Goal: Task Accomplishment & Management: Manage account settings

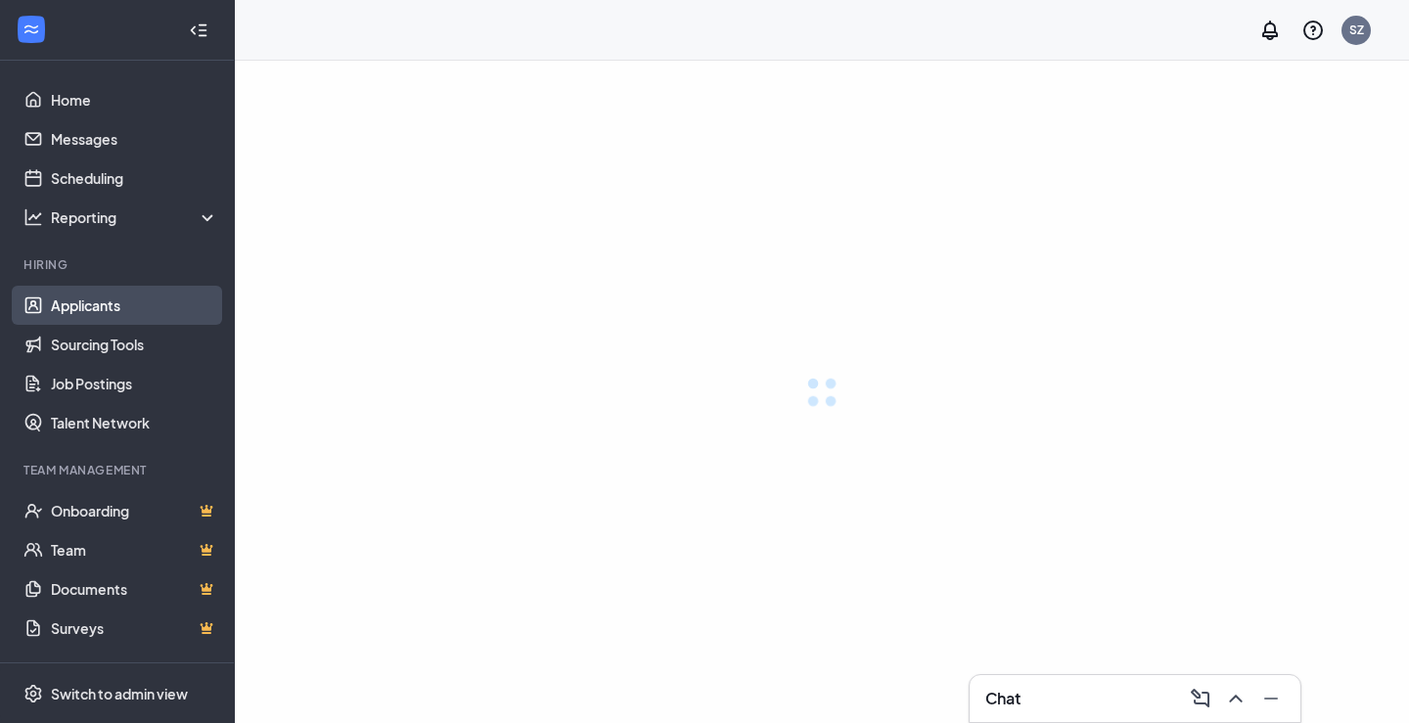
click at [127, 297] on link "Applicants" at bounding box center [134, 305] width 167 height 39
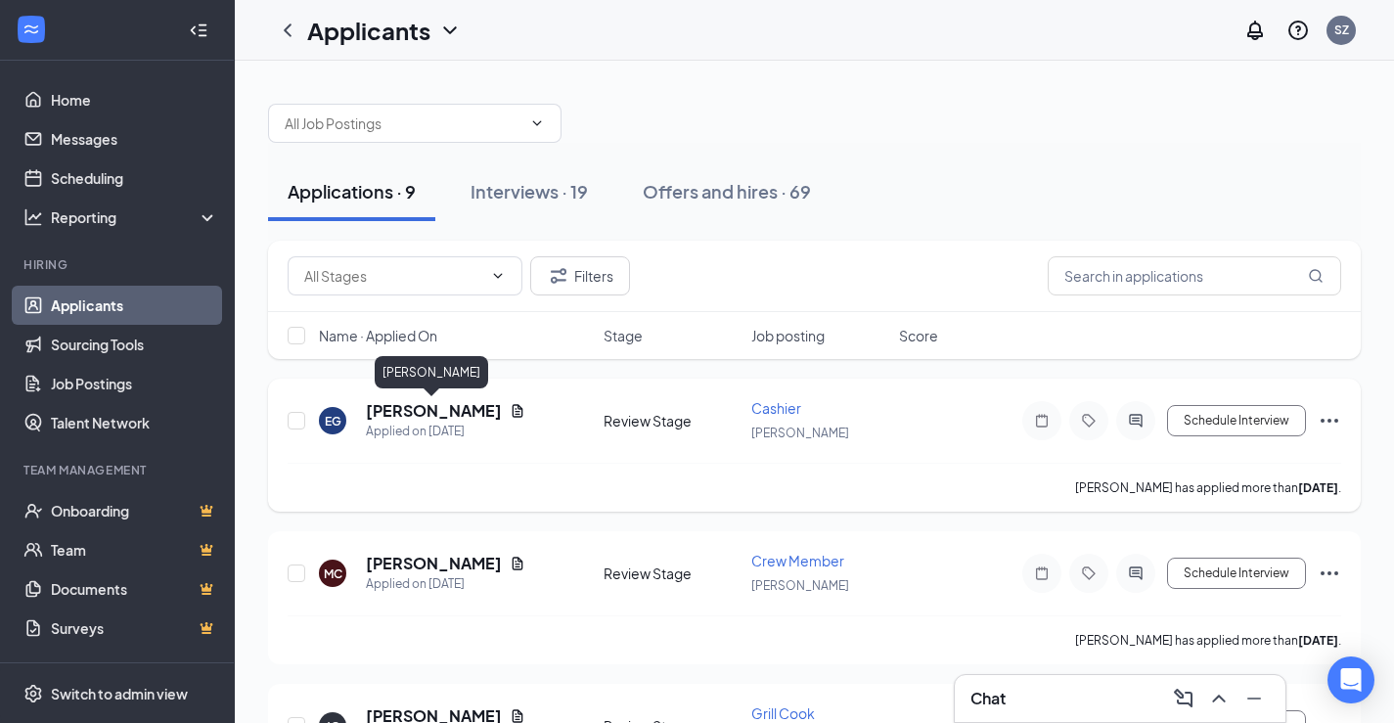
click at [471, 407] on h5 "[PERSON_NAME]" at bounding box center [434, 411] width 136 height 22
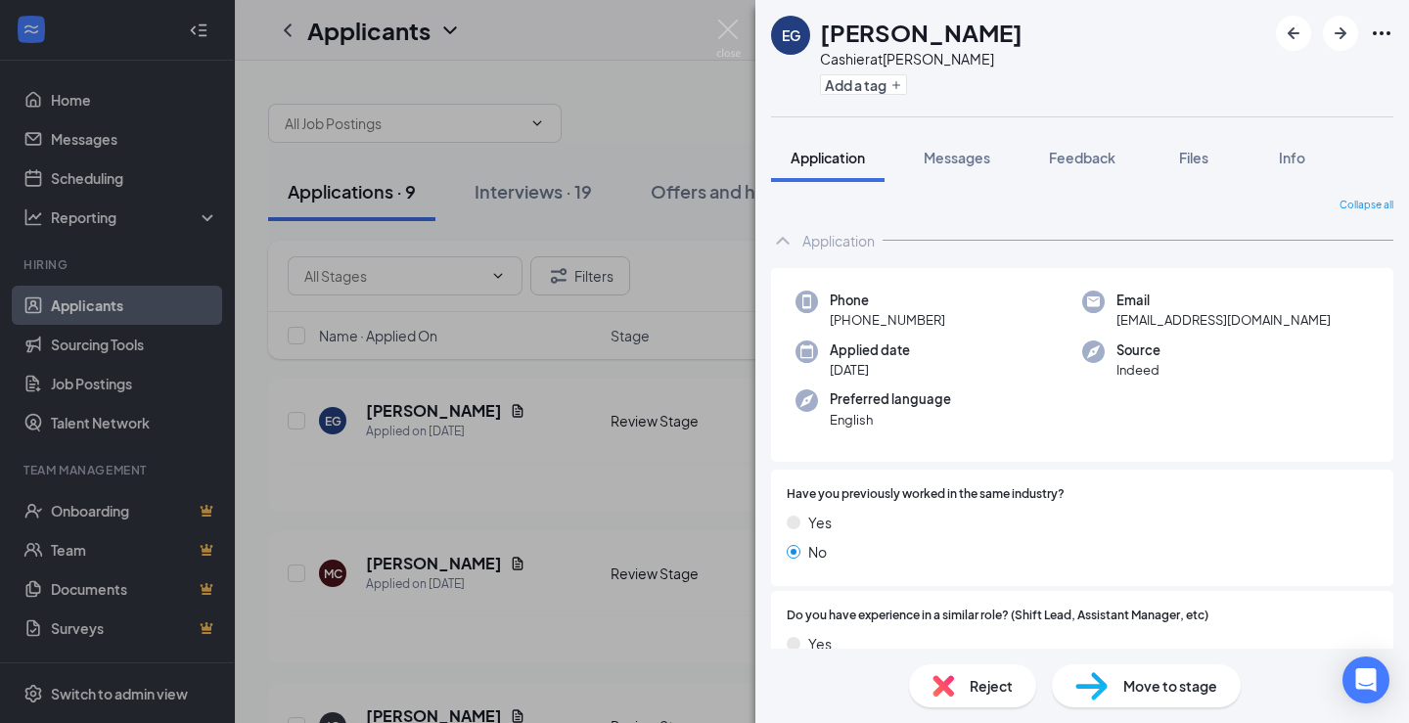
click at [961, 688] on div "Reject" at bounding box center [972, 685] width 127 height 43
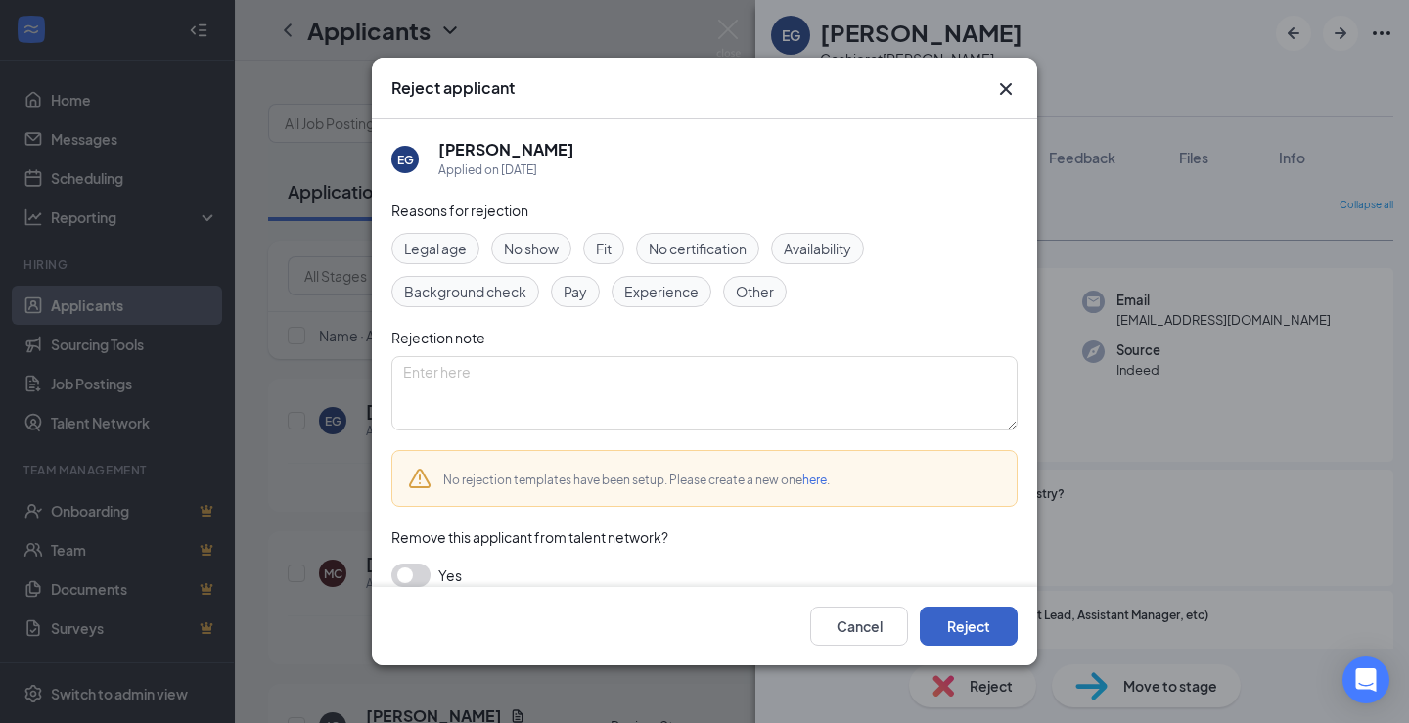
click at [970, 616] on button "Reject" at bounding box center [969, 626] width 98 height 39
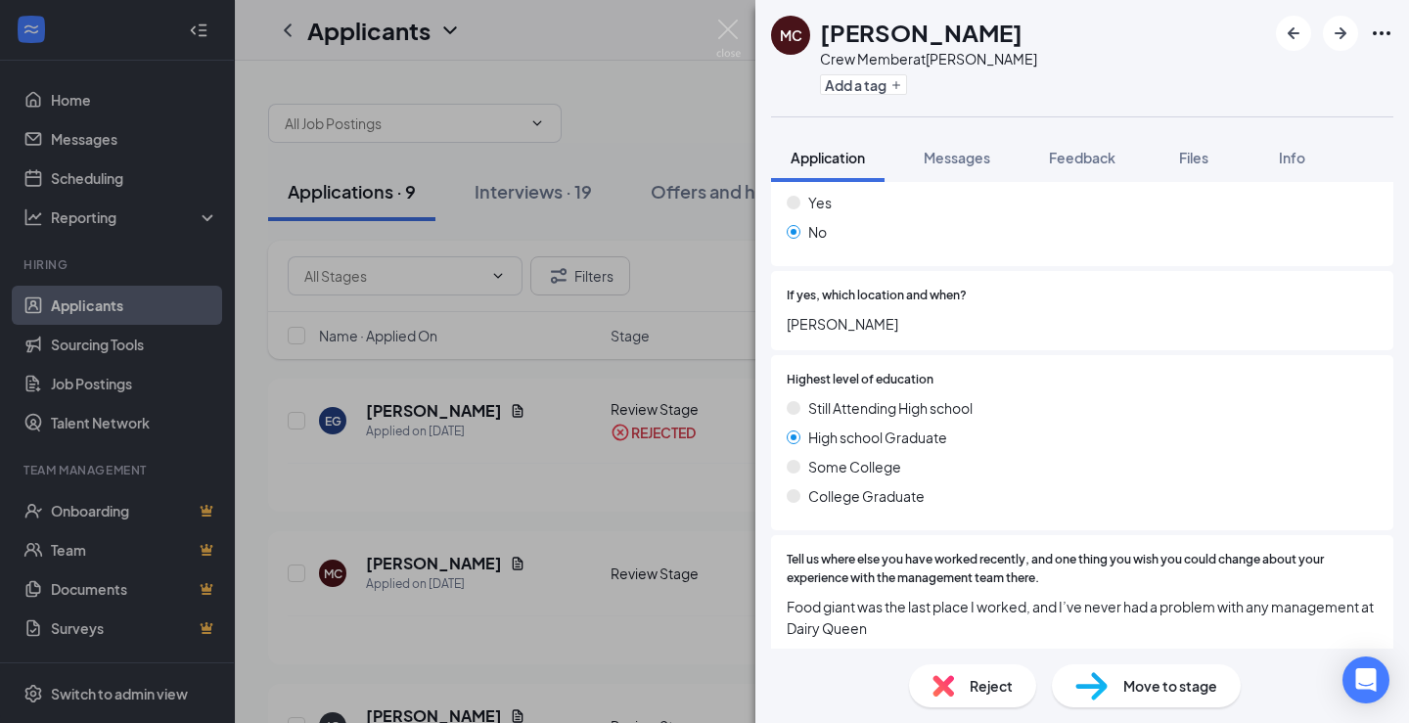
scroll to position [1437, 0]
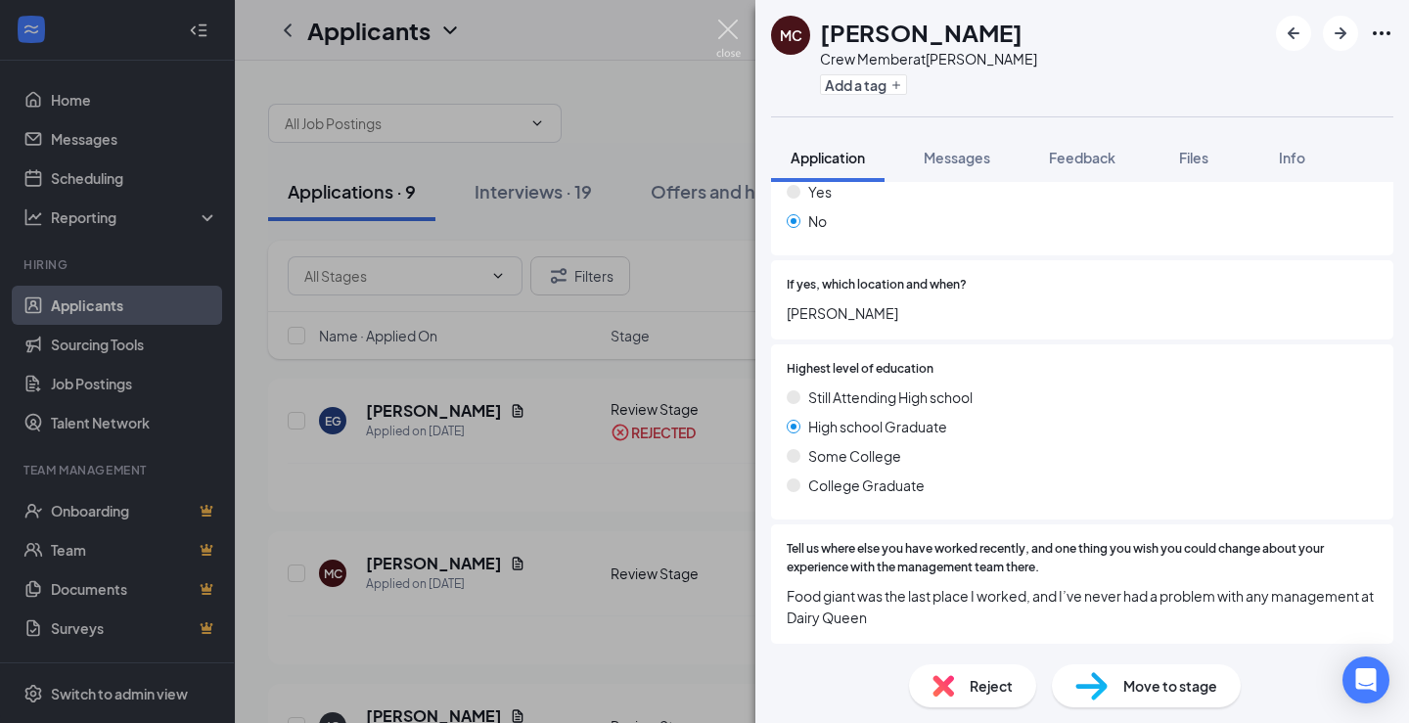
click at [728, 35] on img at bounding box center [728, 39] width 24 height 38
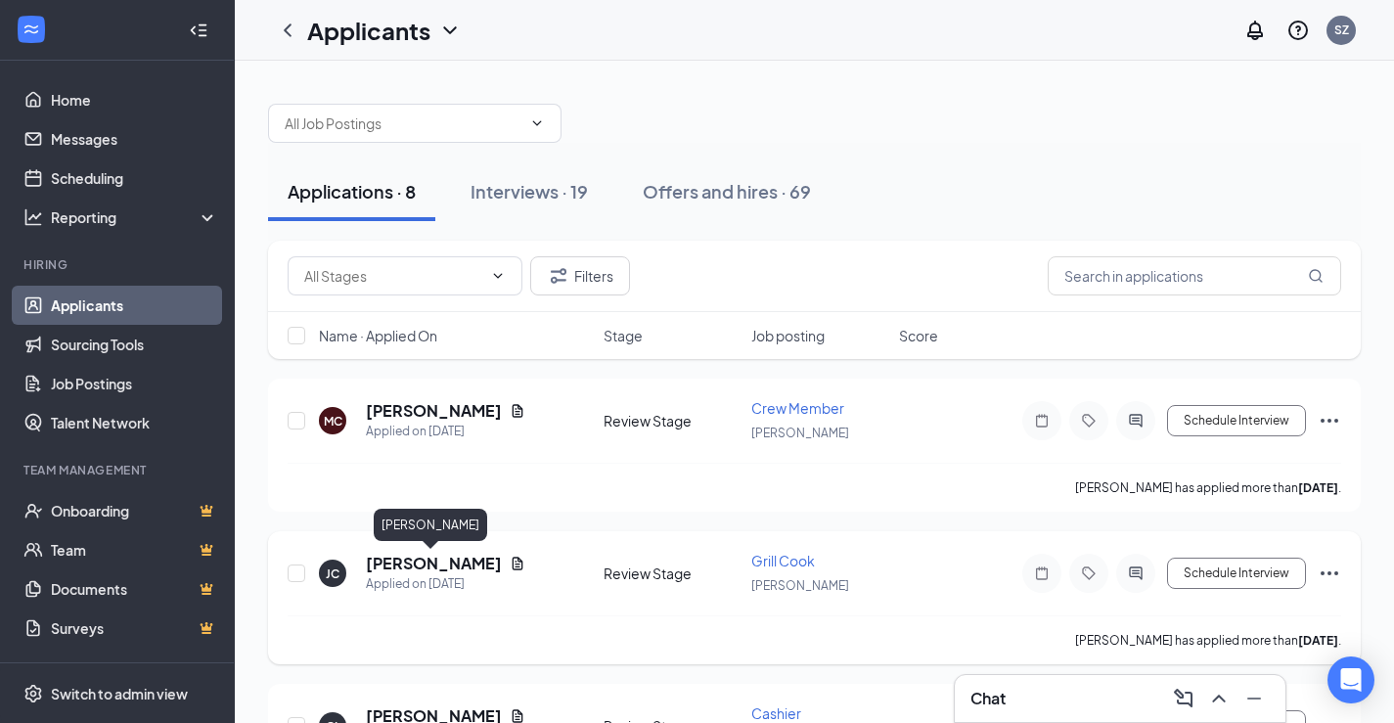
click at [446, 568] on h5 "[PERSON_NAME]" at bounding box center [434, 564] width 136 height 22
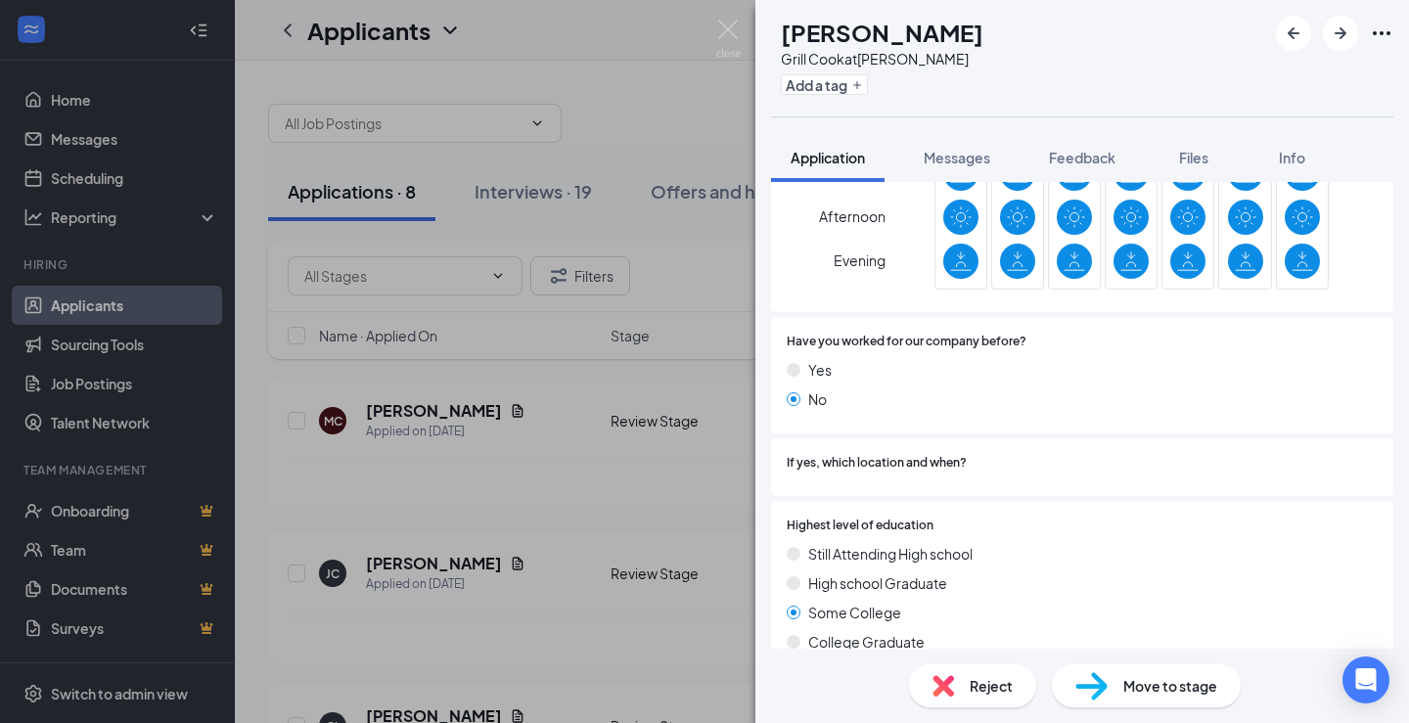
scroll to position [1340, 0]
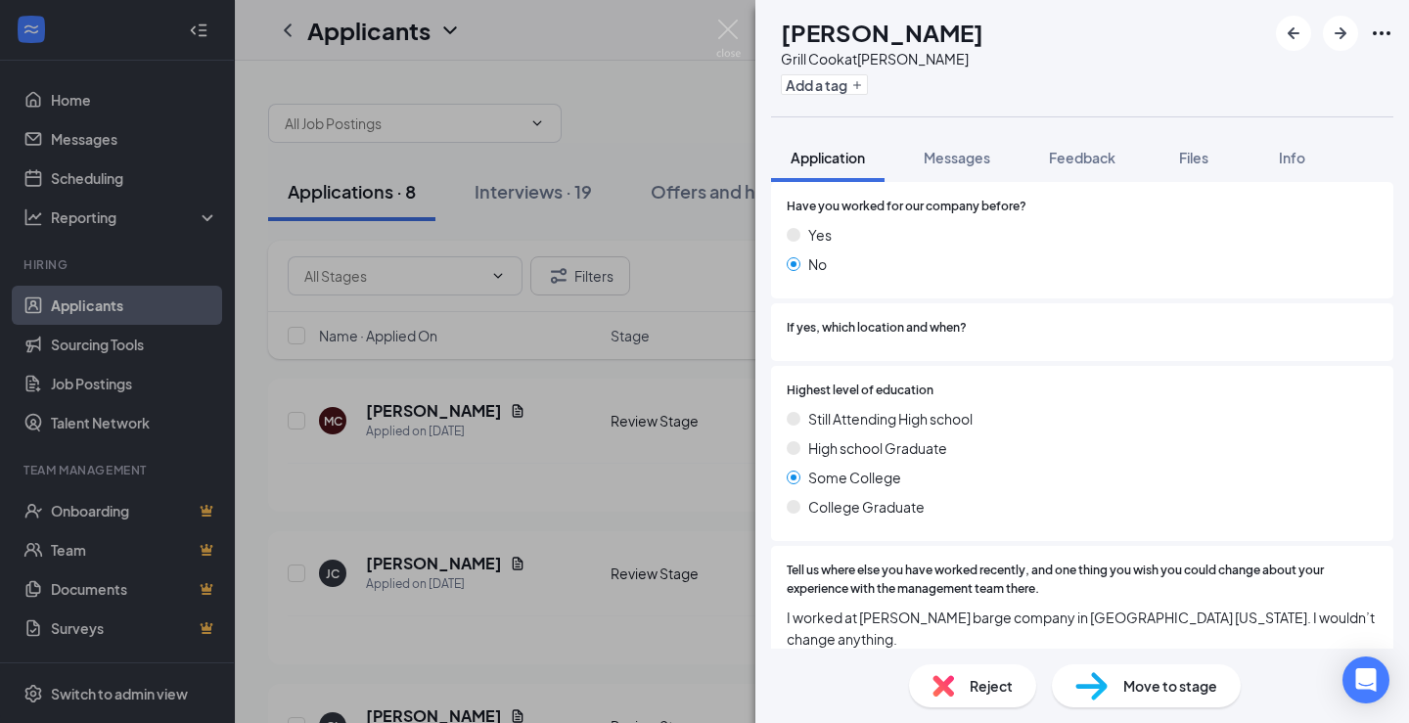
click at [1134, 690] on span "Move to stage" at bounding box center [1170, 686] width 94 height 22
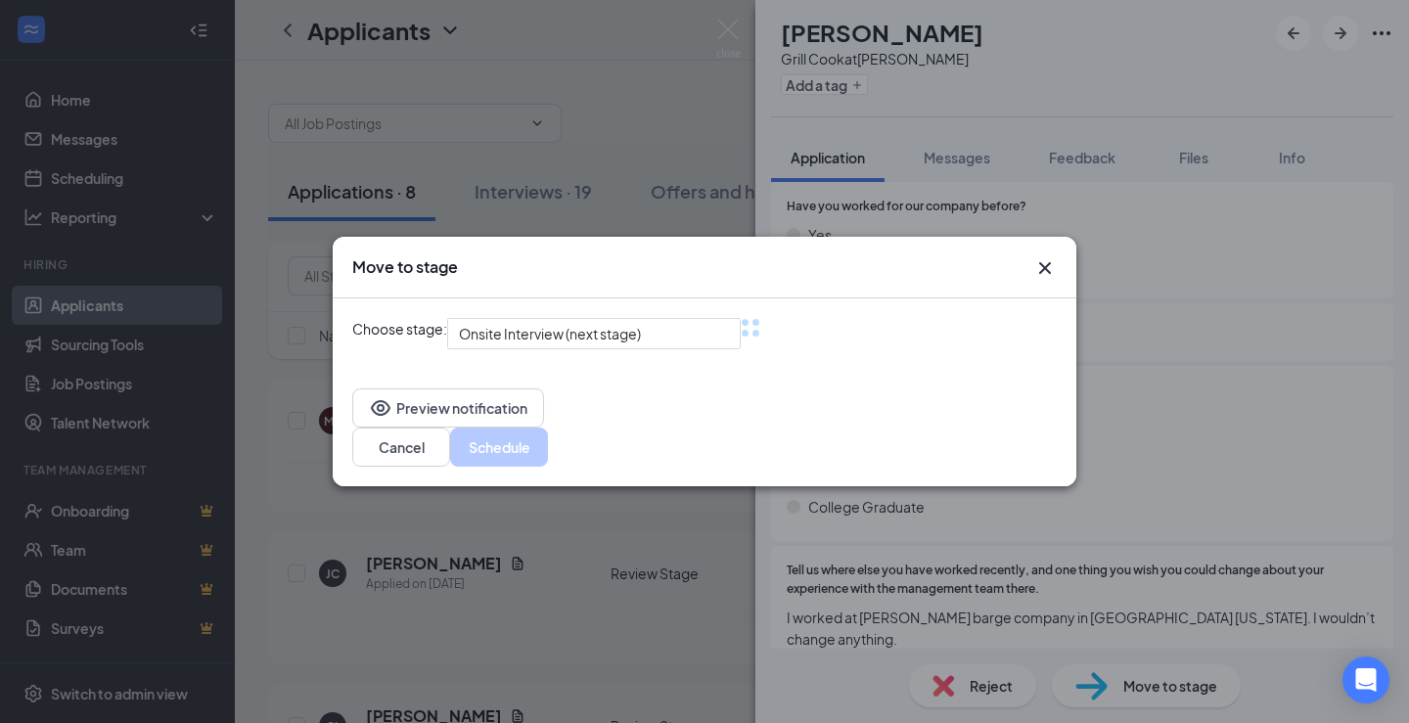
scroll to position [1332, 0]
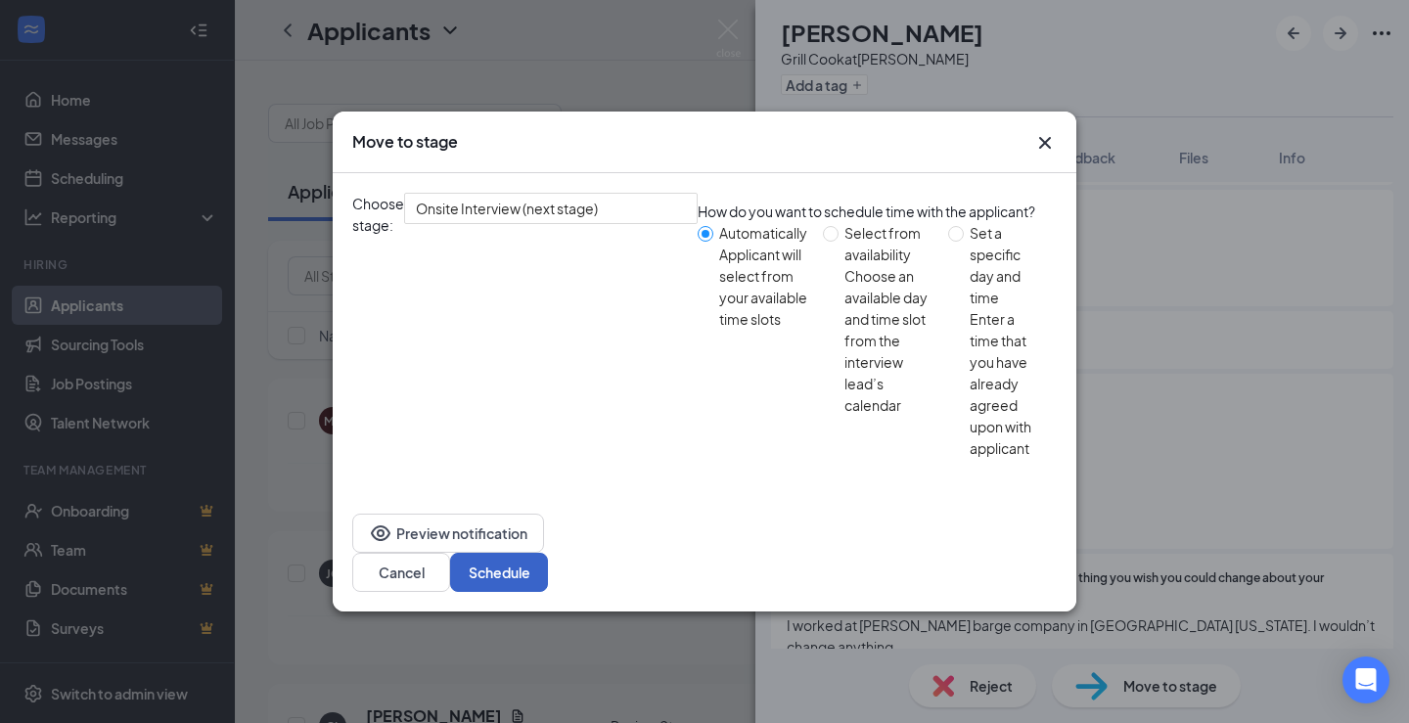
click at [548, 553] on button "Schedule" at bounding box center [499, 572] width 98 height 39
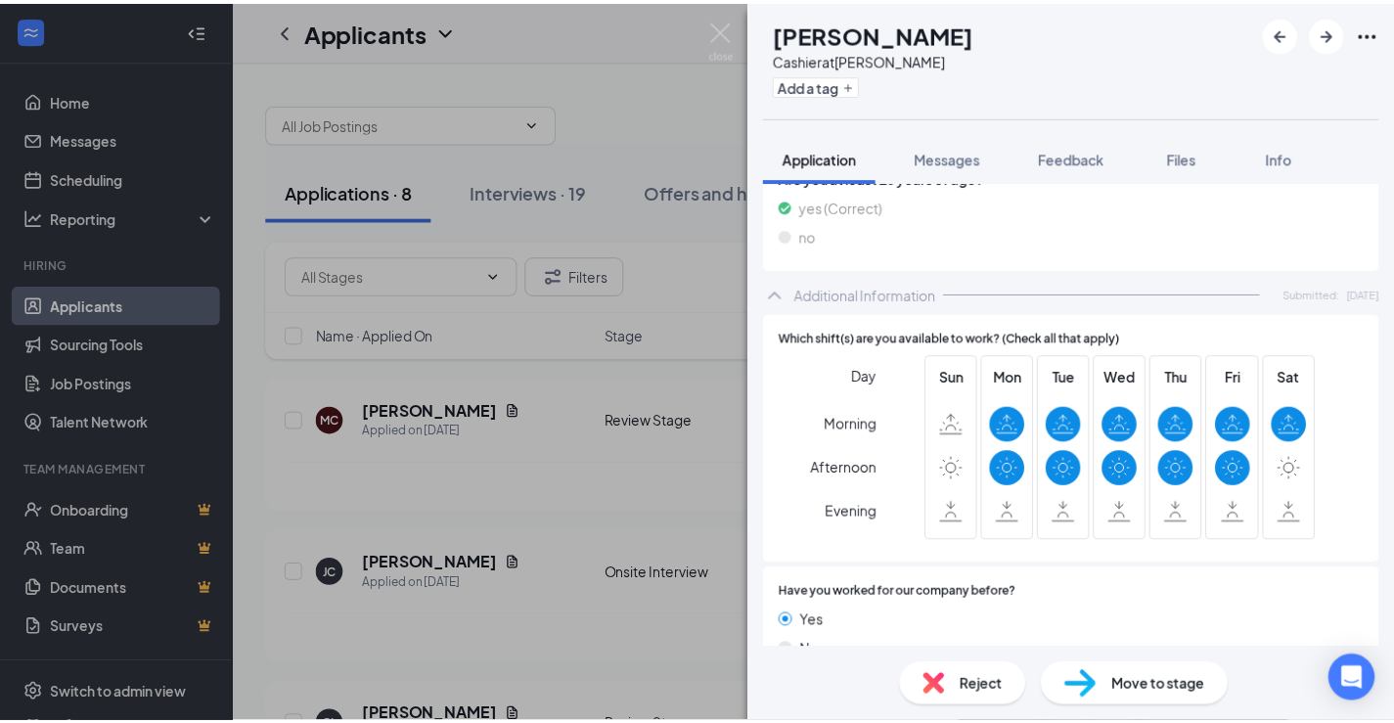
scroll to position [796, 0]
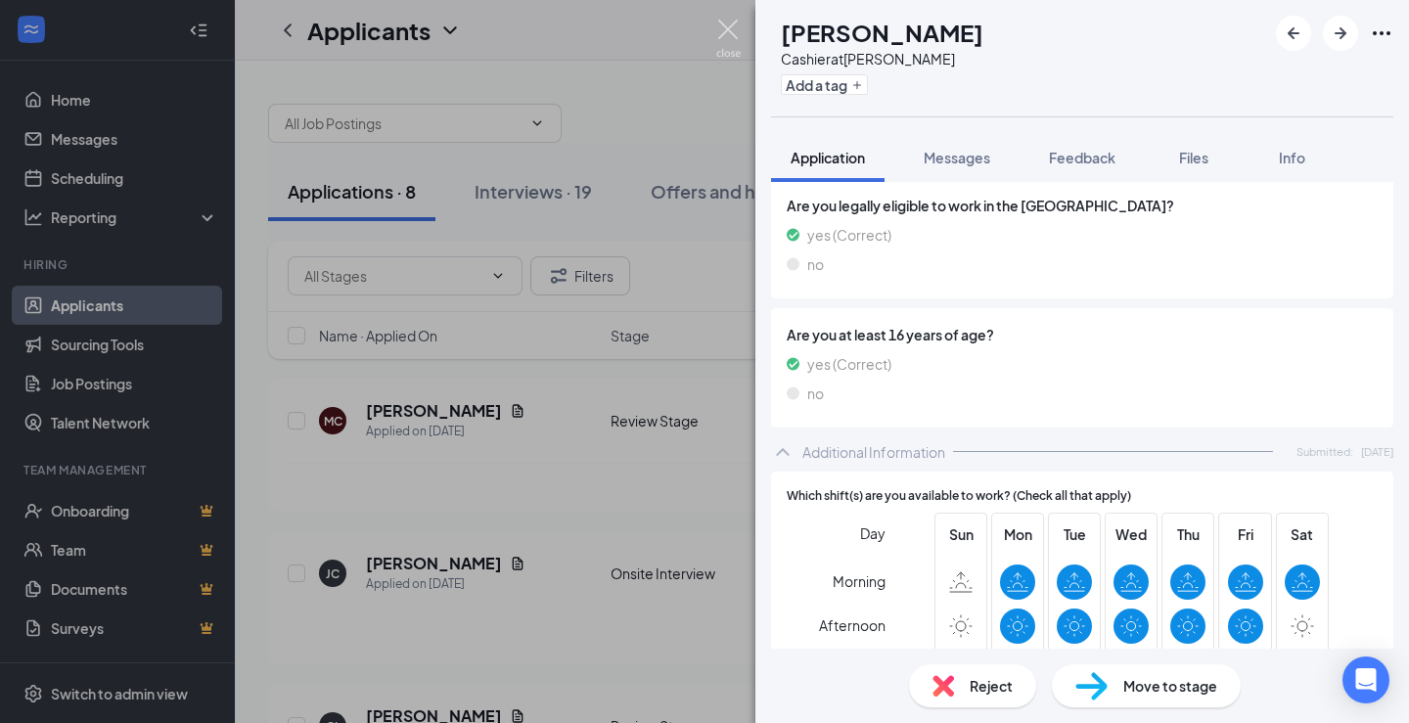
click at [728, 27] on img at bounding box center [728, 39] width 24 height 38
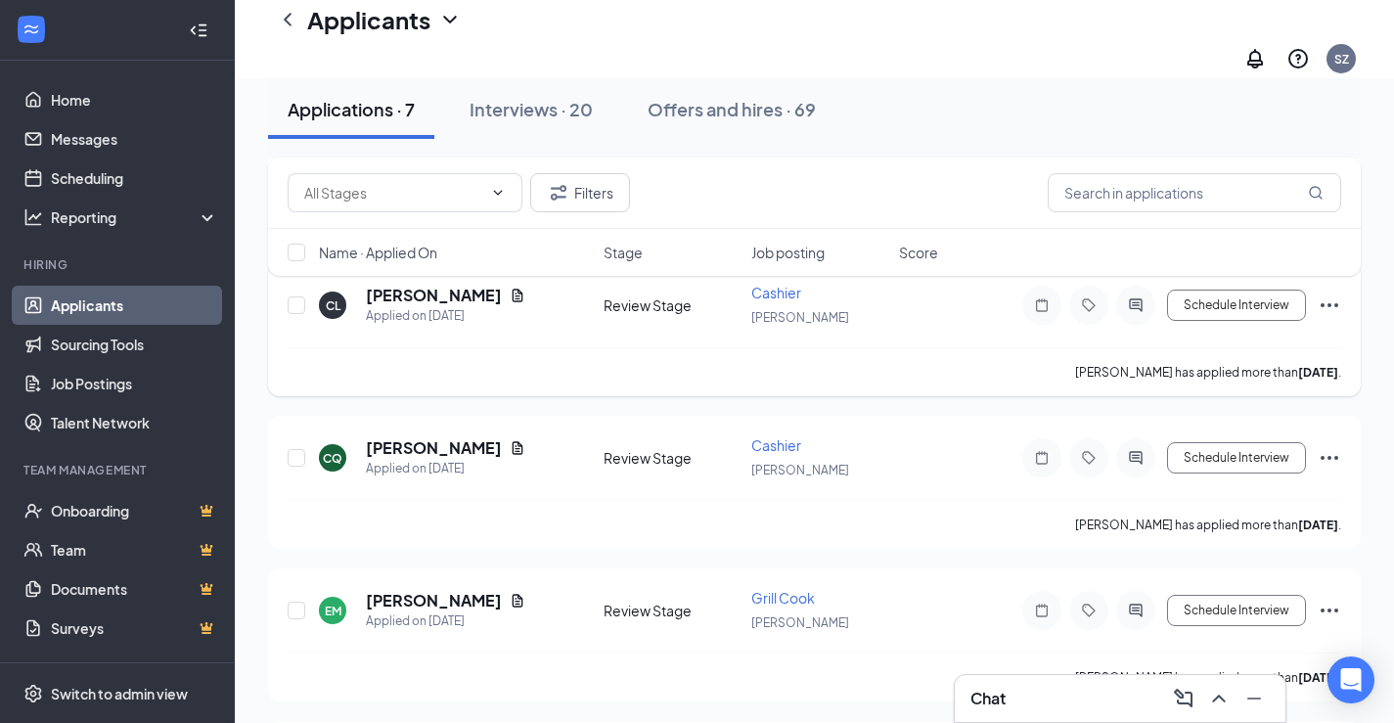
scroll to position [294, 0]
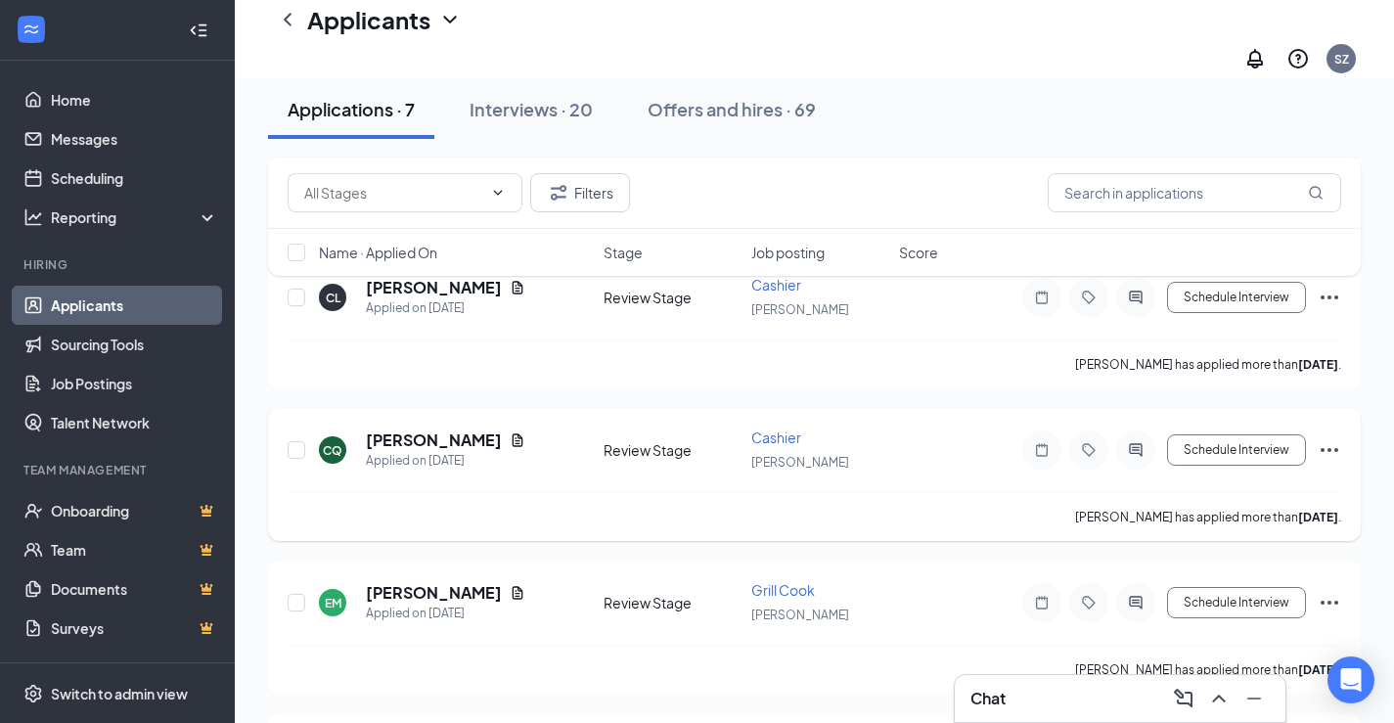
click at [1328, 438] on icon "Ellipses" at bounding box center [1329, 449] width 23 height 23
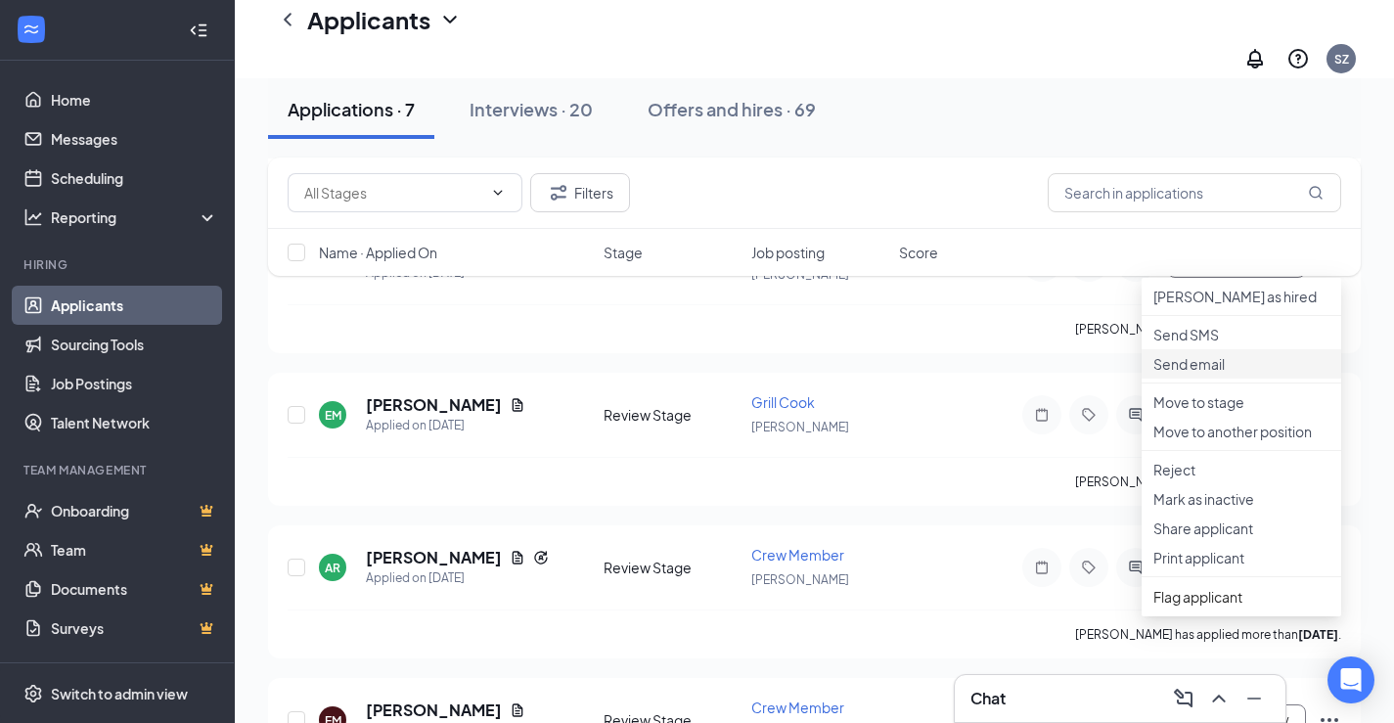
scroll to position [489, 0]
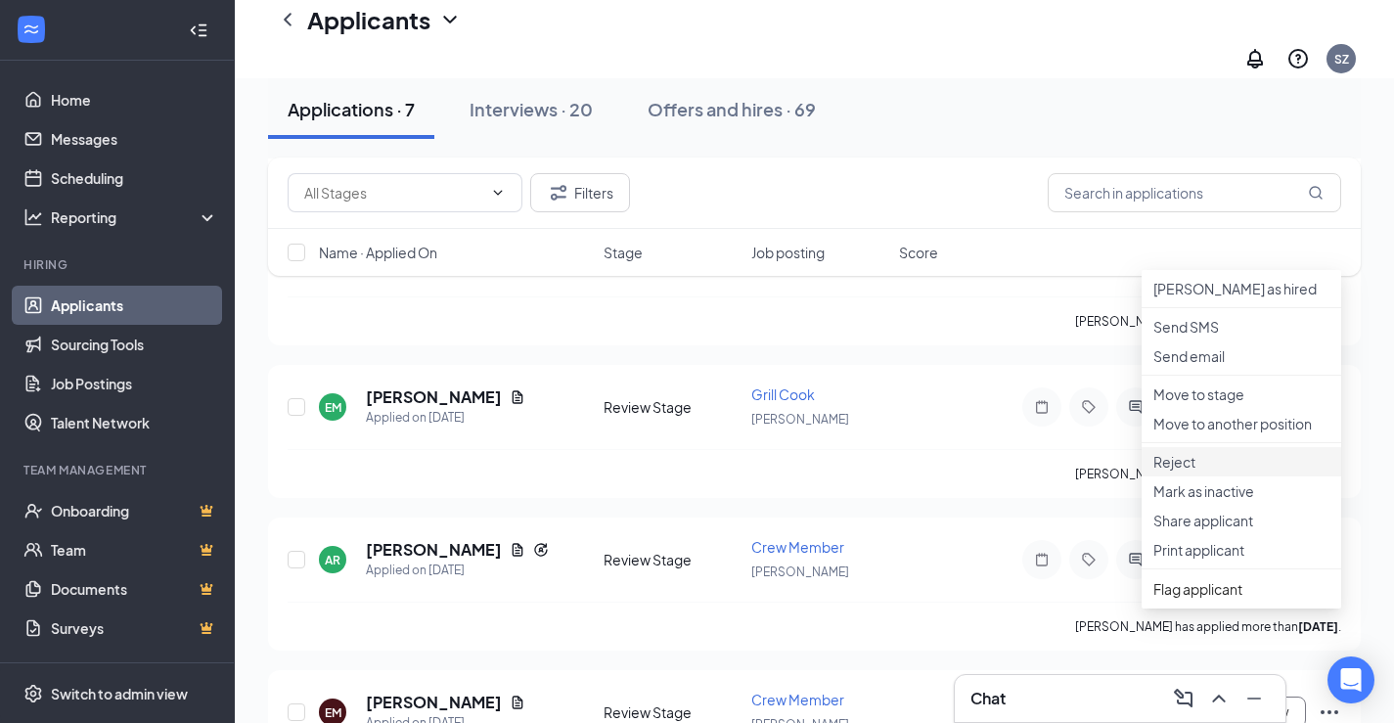
click at [1206, 472] on p "Reject" at bounding box center [1242, 462] width 176 height 20
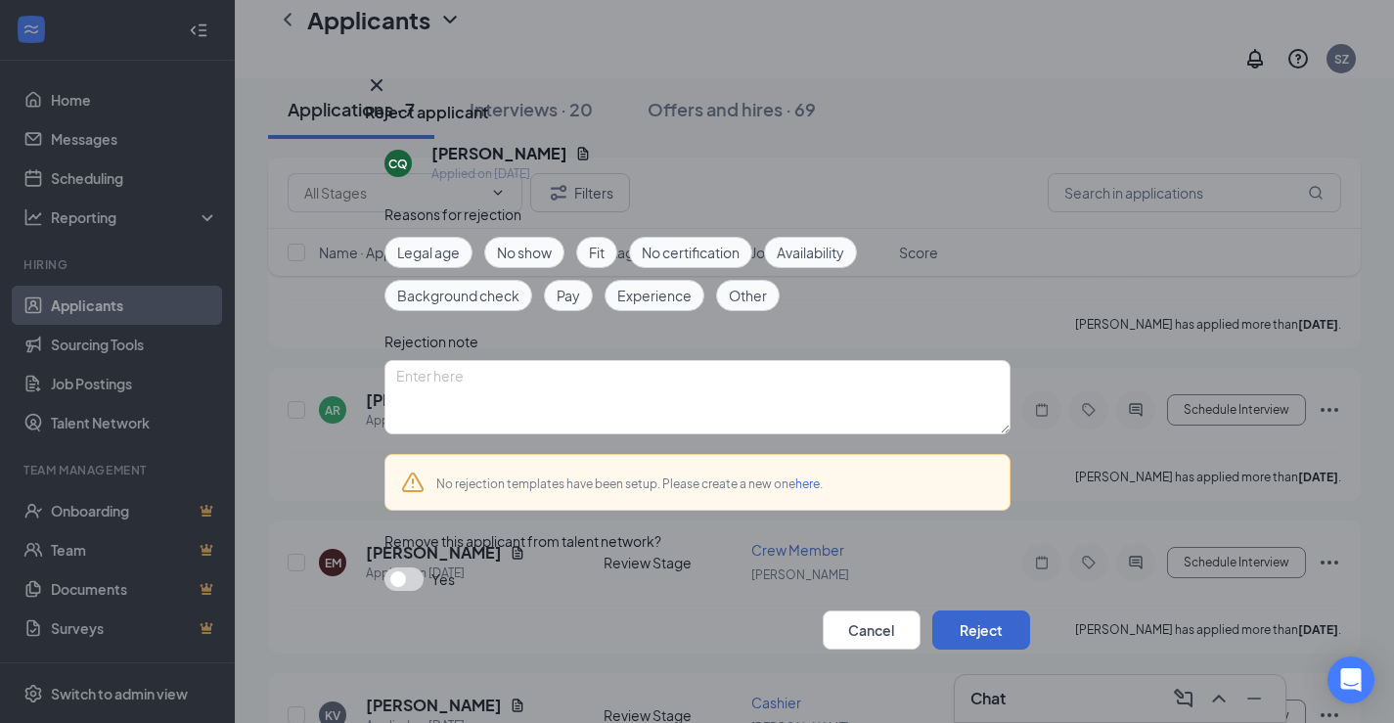
scroll to position [685, 0]
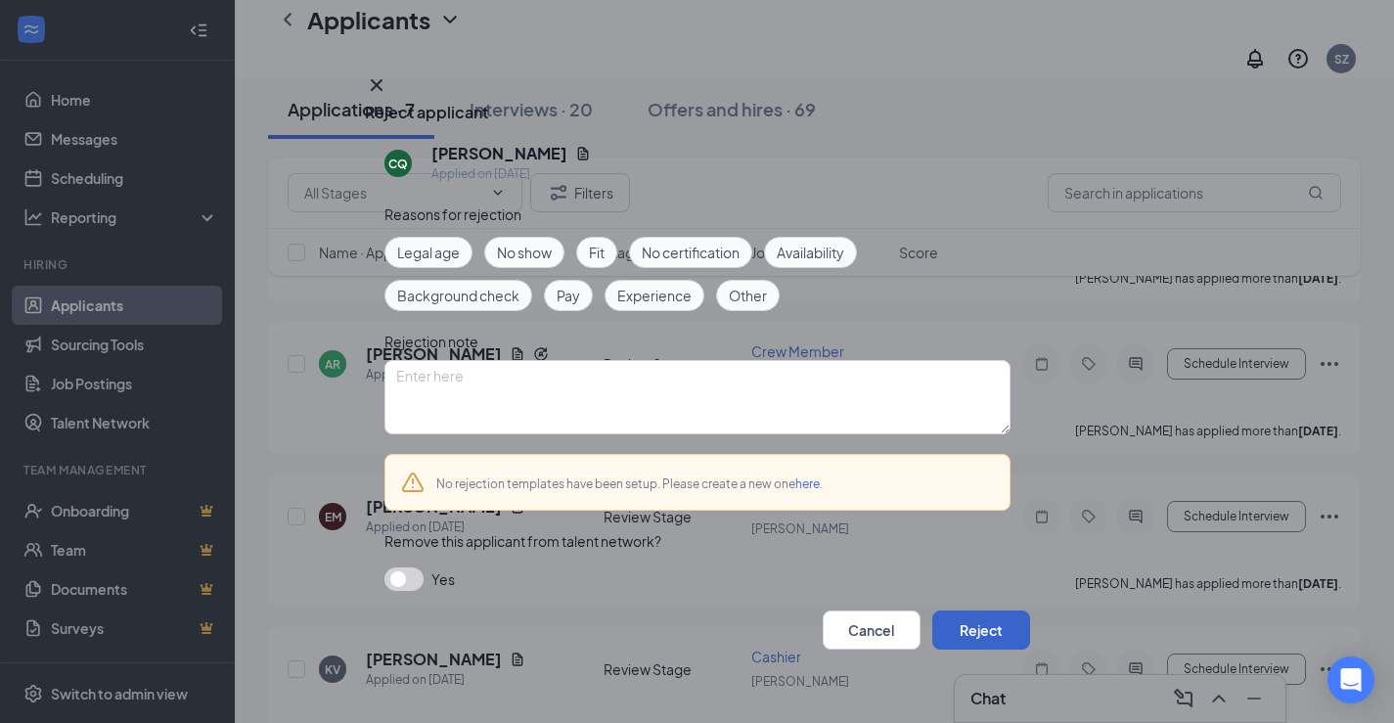
click at [956, 632] on button "Reject" at bounding box center [982, 630] width 98 height 39
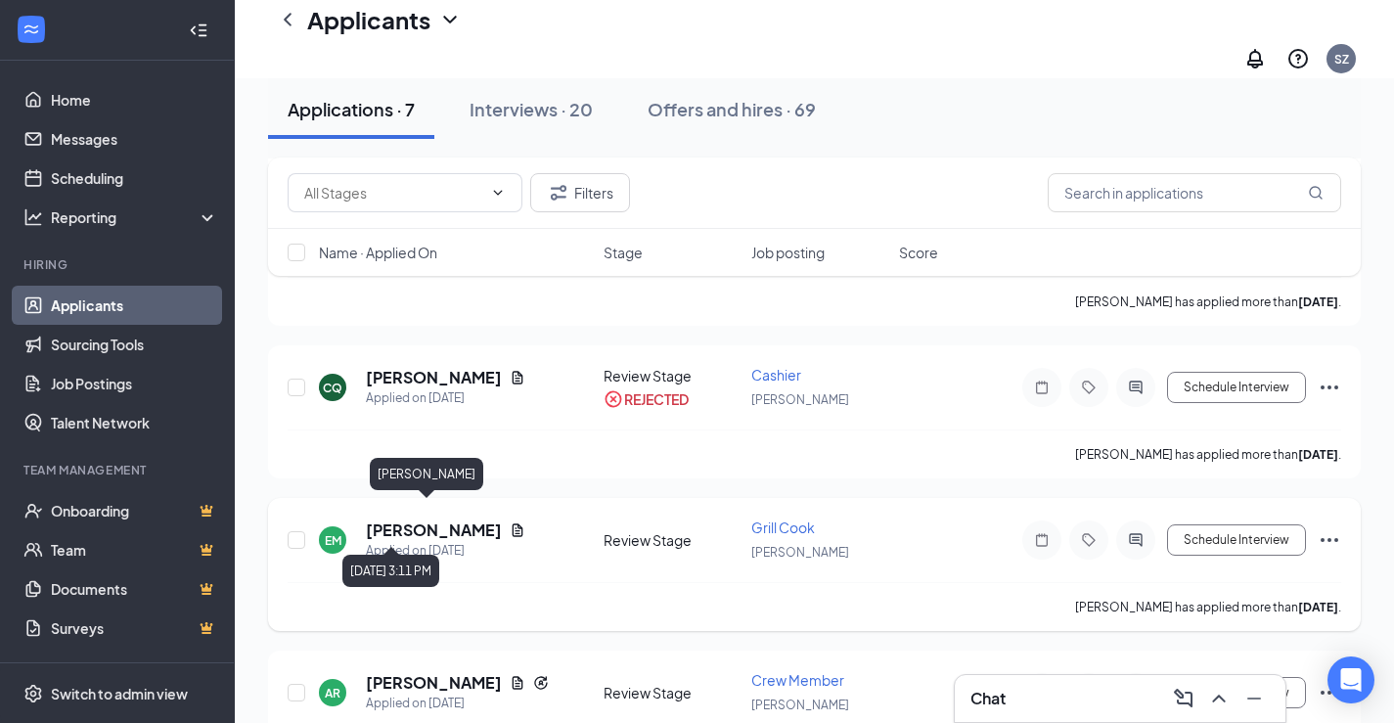
scroll to position [391, 0]
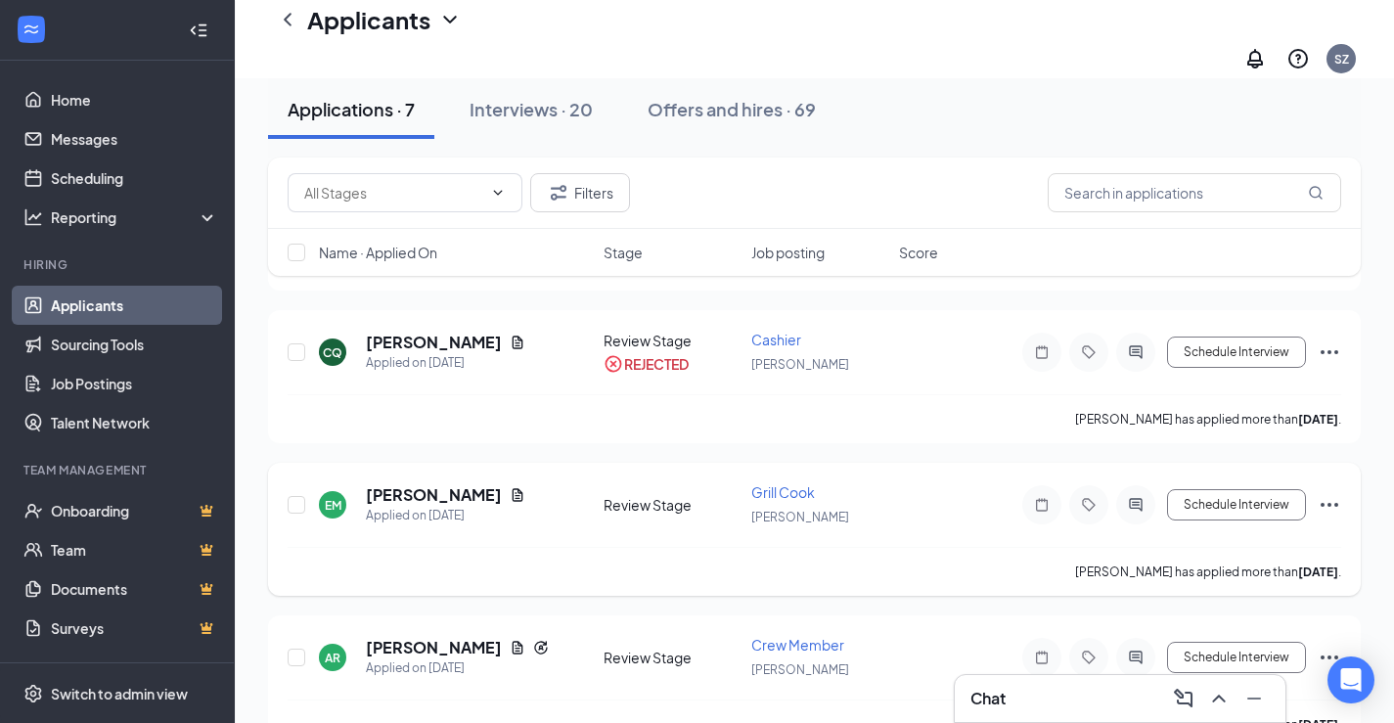
click at [1341, 493] on icon "Ellipses" at bounding box center [1329, 504] width 23 height 23
click at [1045, 112] on div "Applications · 7 Interviews · 20 Offers and hires · 69" at bounding box center [814, 109] width 1093 height 59
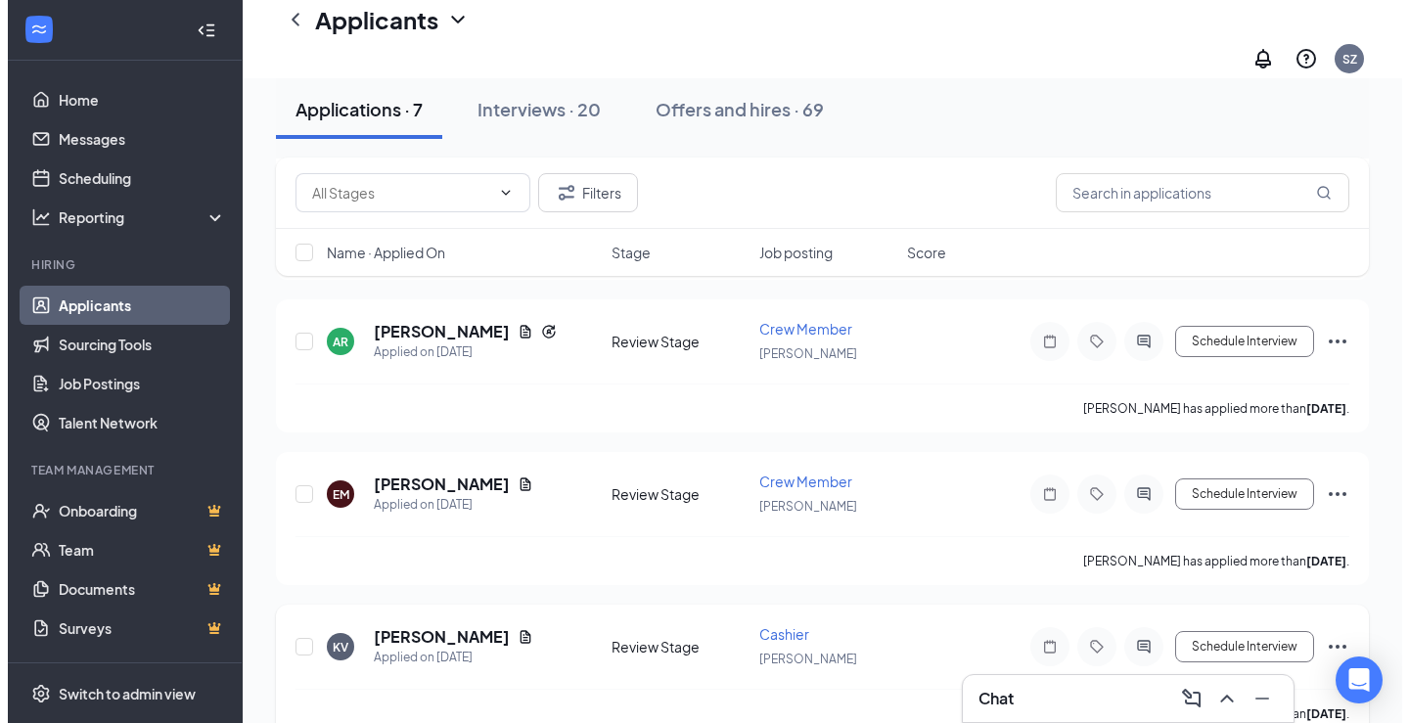
scroll to position [728, 0]
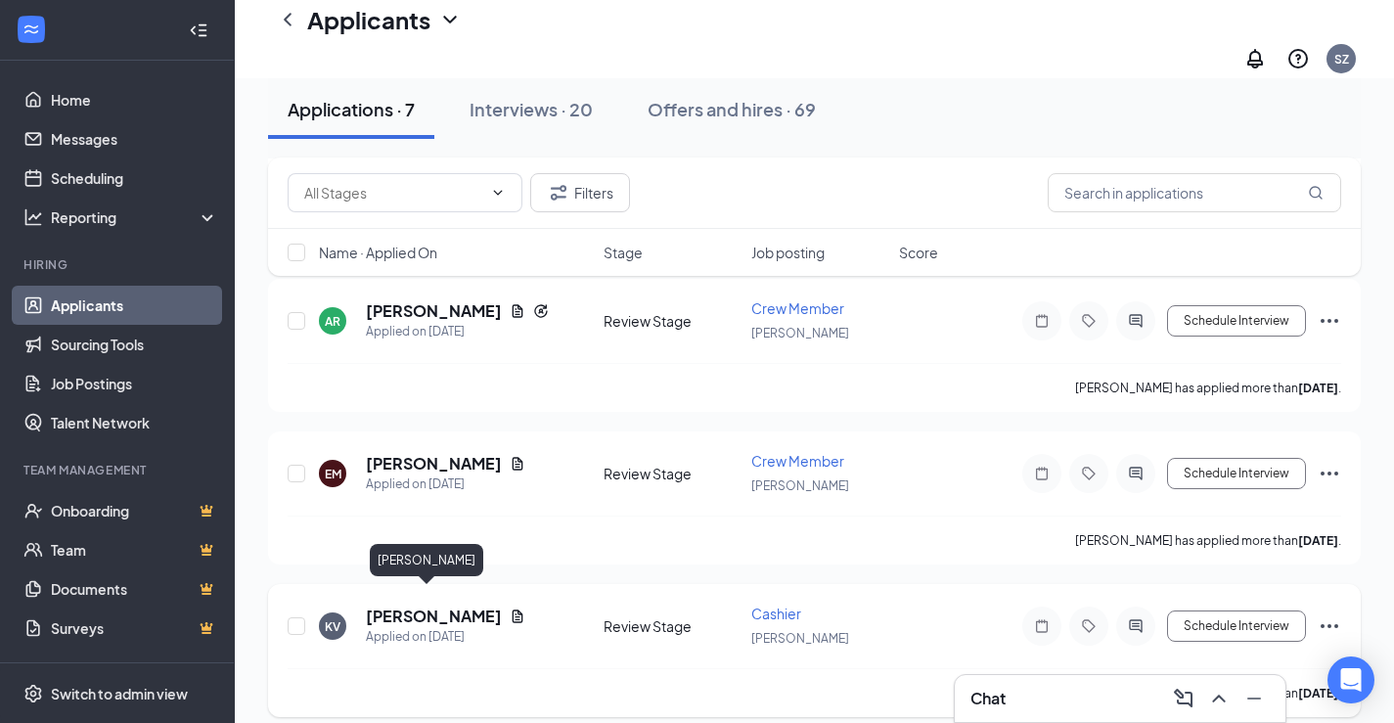
click at [403, 606] on h5 "[PERSON_NAME]" at bounding box center [434, 617] width 136 height 22
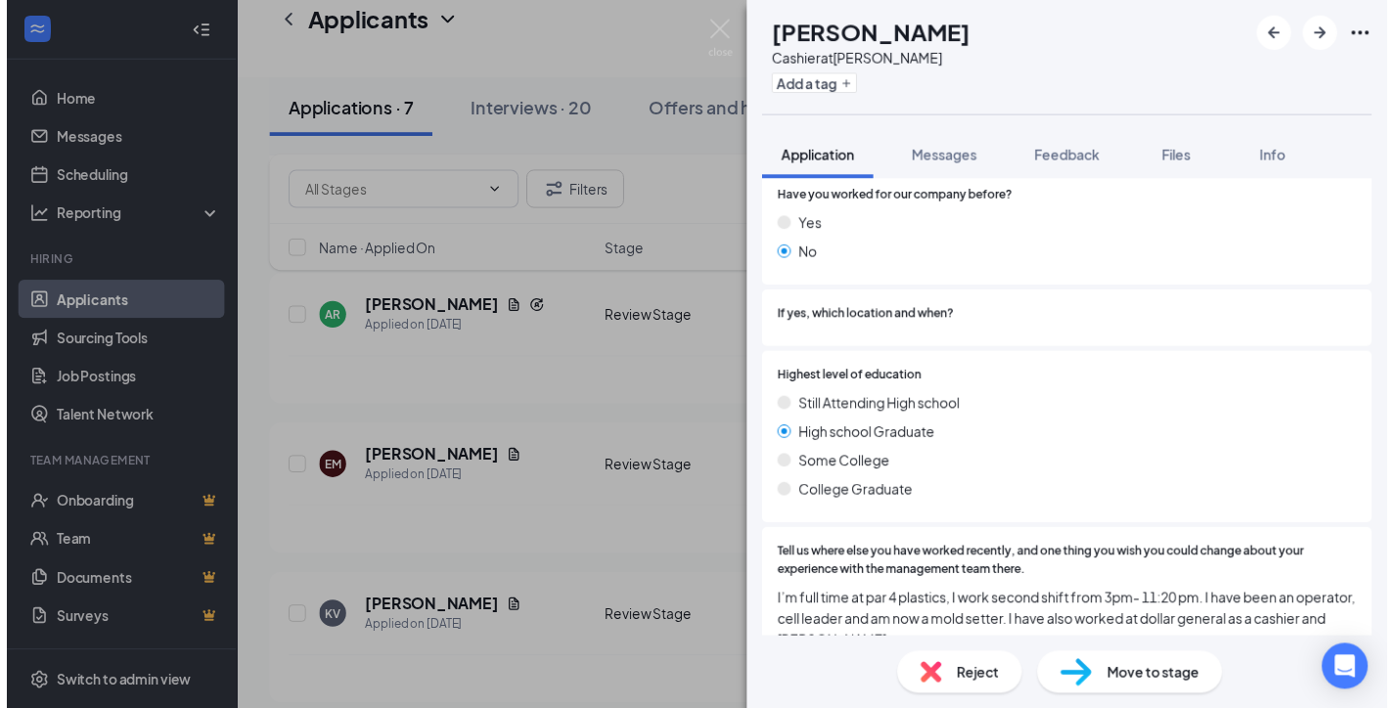
scroll to position [1383, 0]
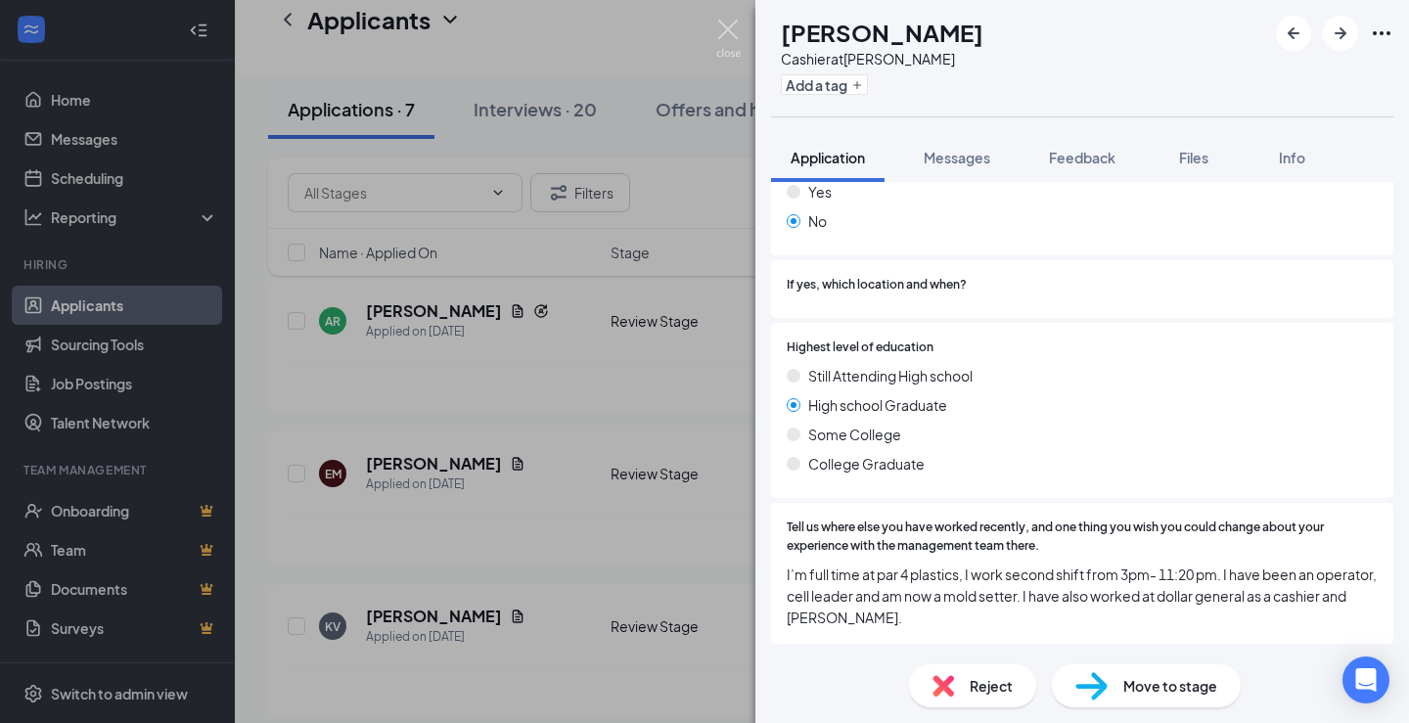
click at [730, 23] on img at bounding box center [728, 39] width 24 height 38
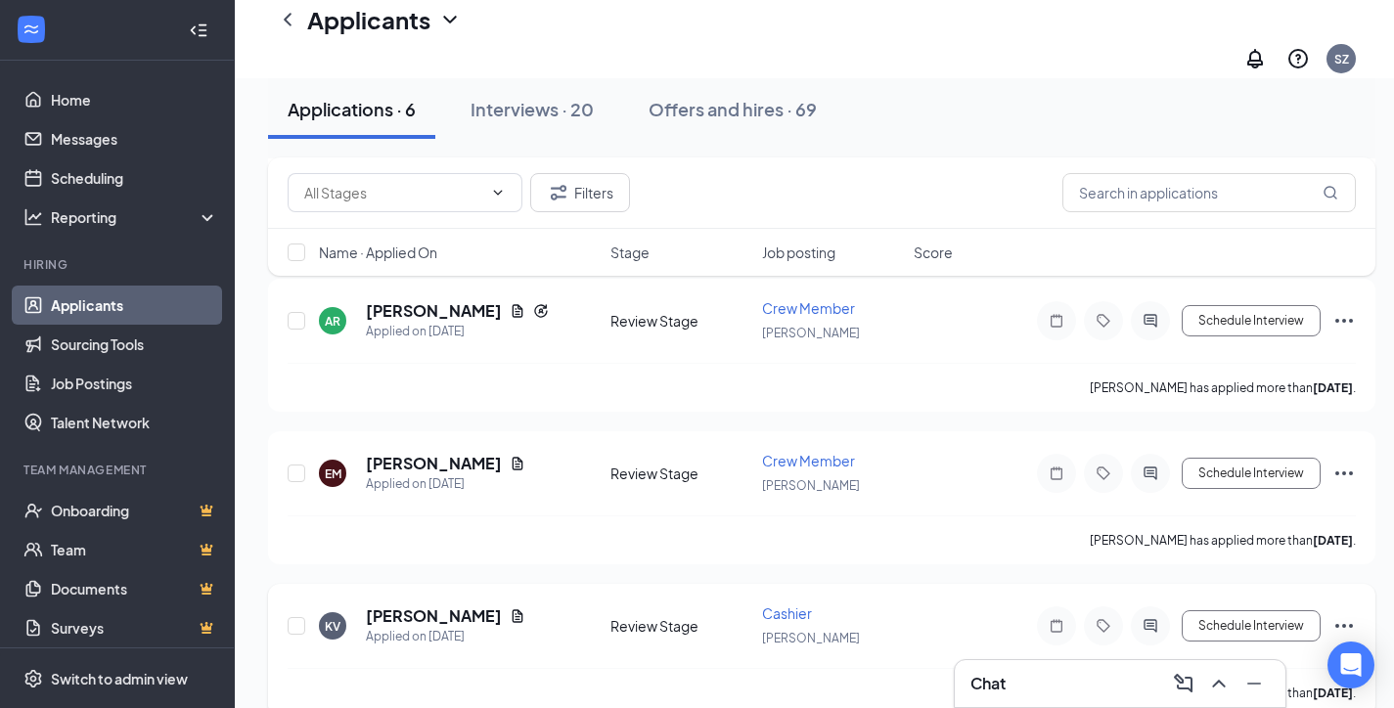
scroll to position [590, 0]
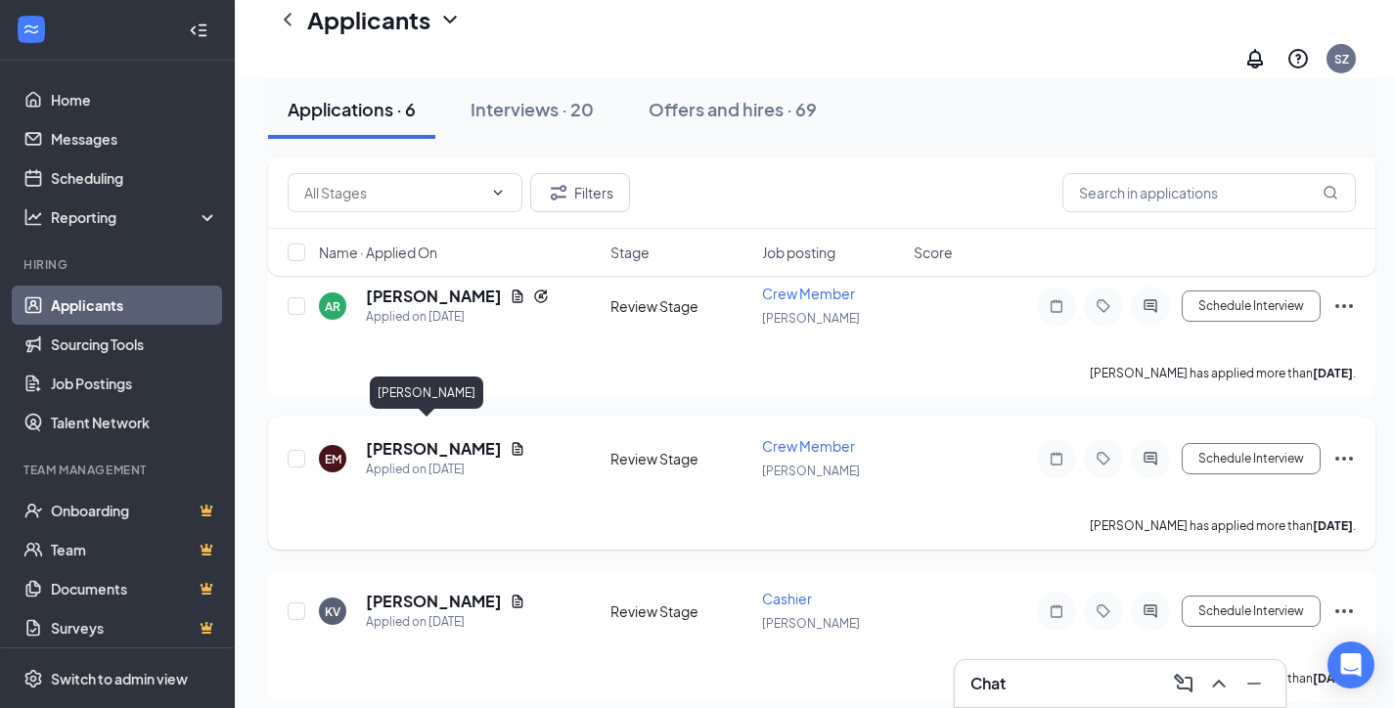
click at [385, 438] on h5 "[PERSON_NAME]" at bounding box center [434, 449] width 136 height 22
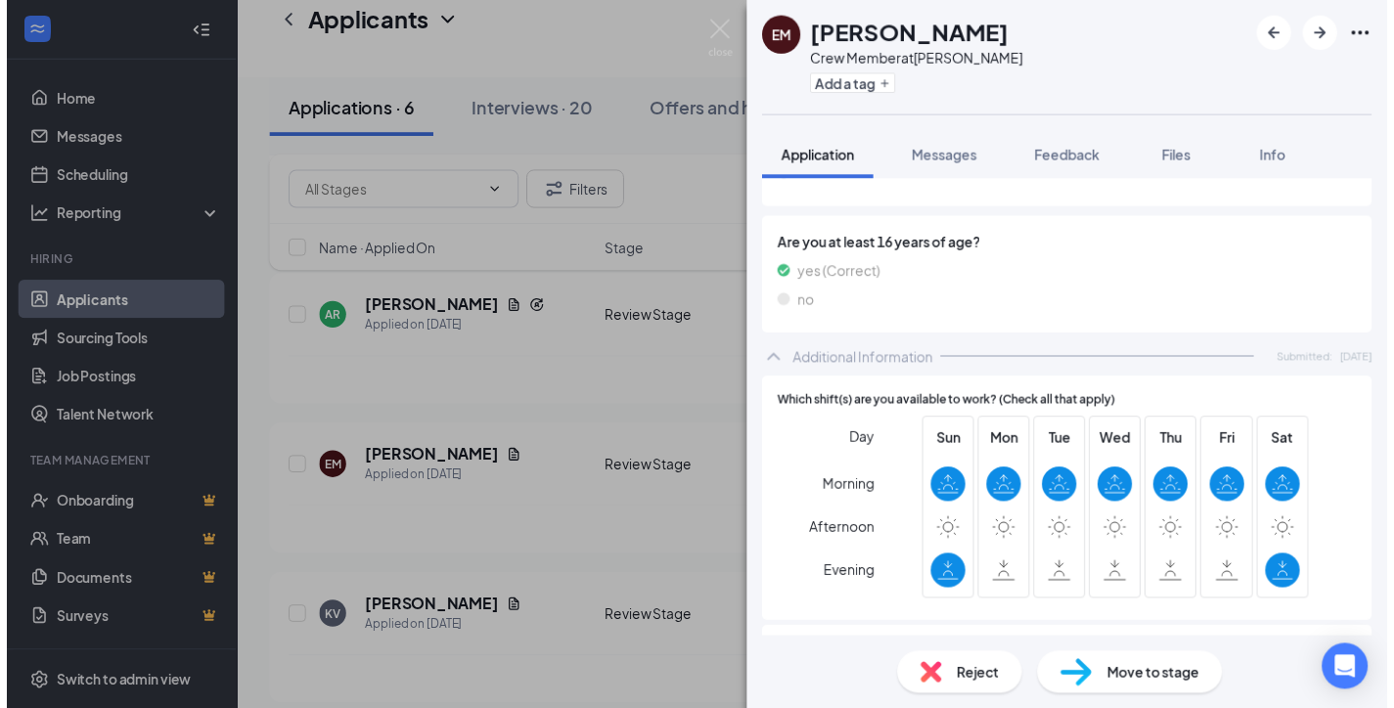
scroll to position [889, 0]
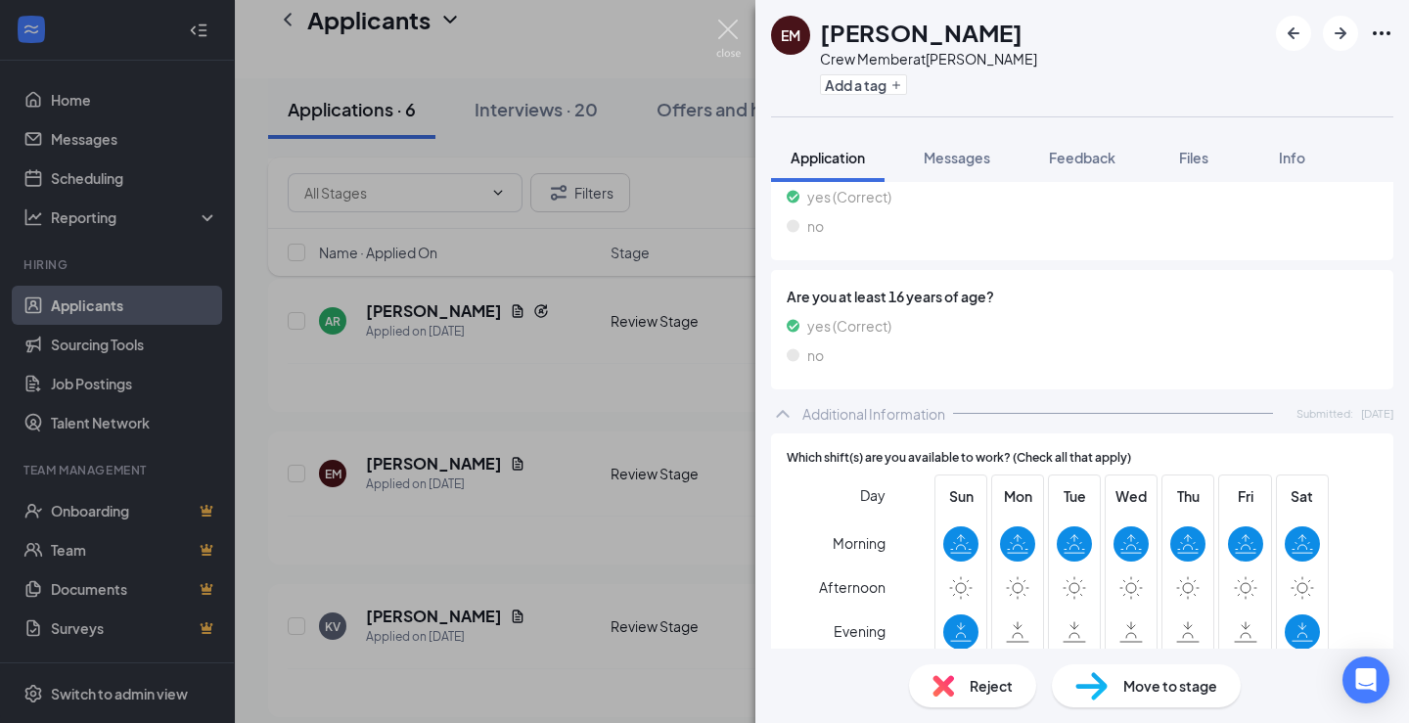
click at [735, 35] on img at bounding box center [728, 39] width 24 height 38
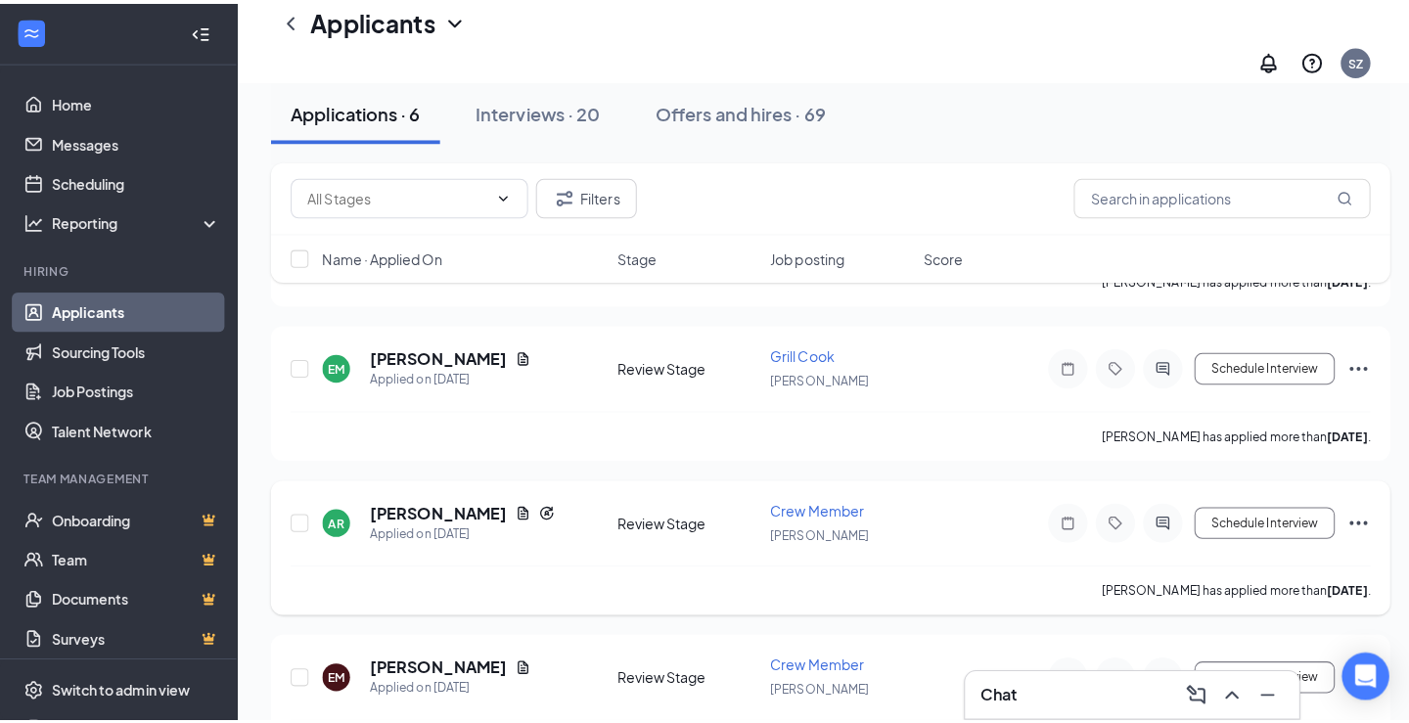
scroll to position [380, 0]
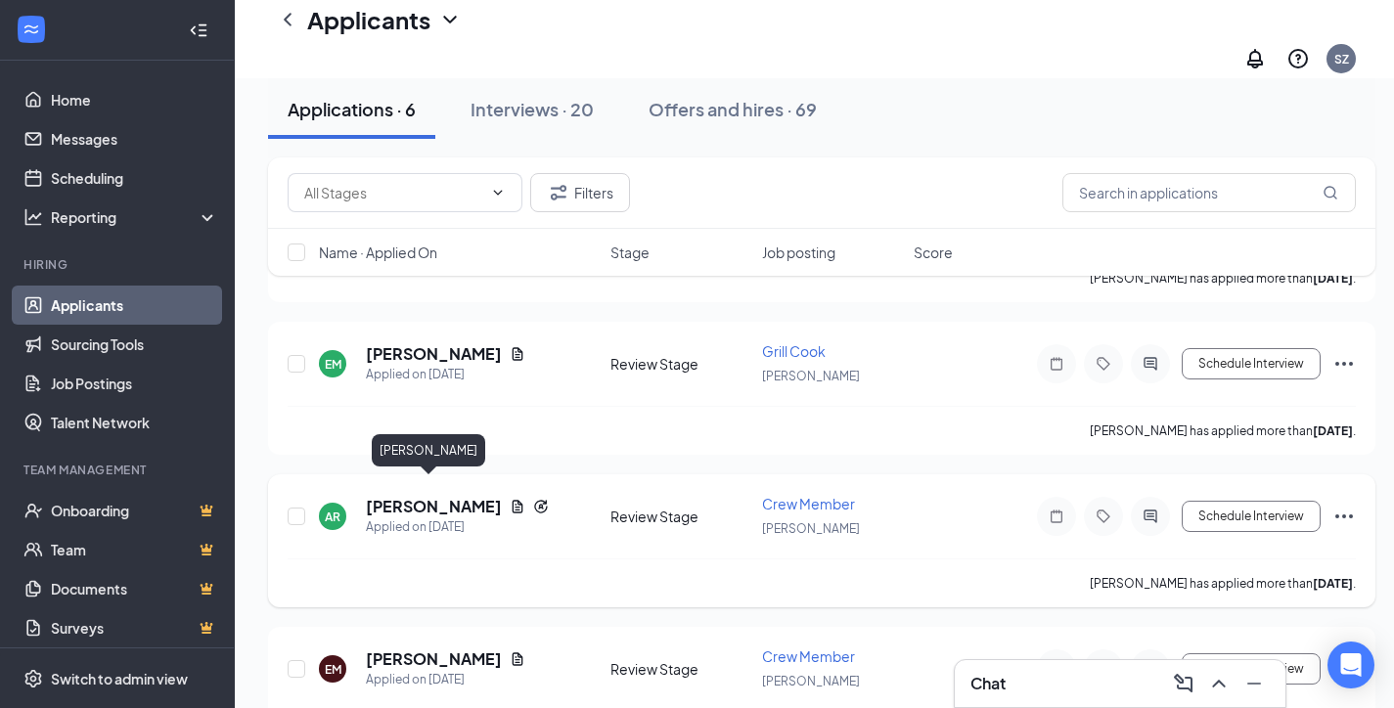
click at [426, 496] on h5 "[PERSON_NAME]" at bounding box center [434, 507] width 136 height 22
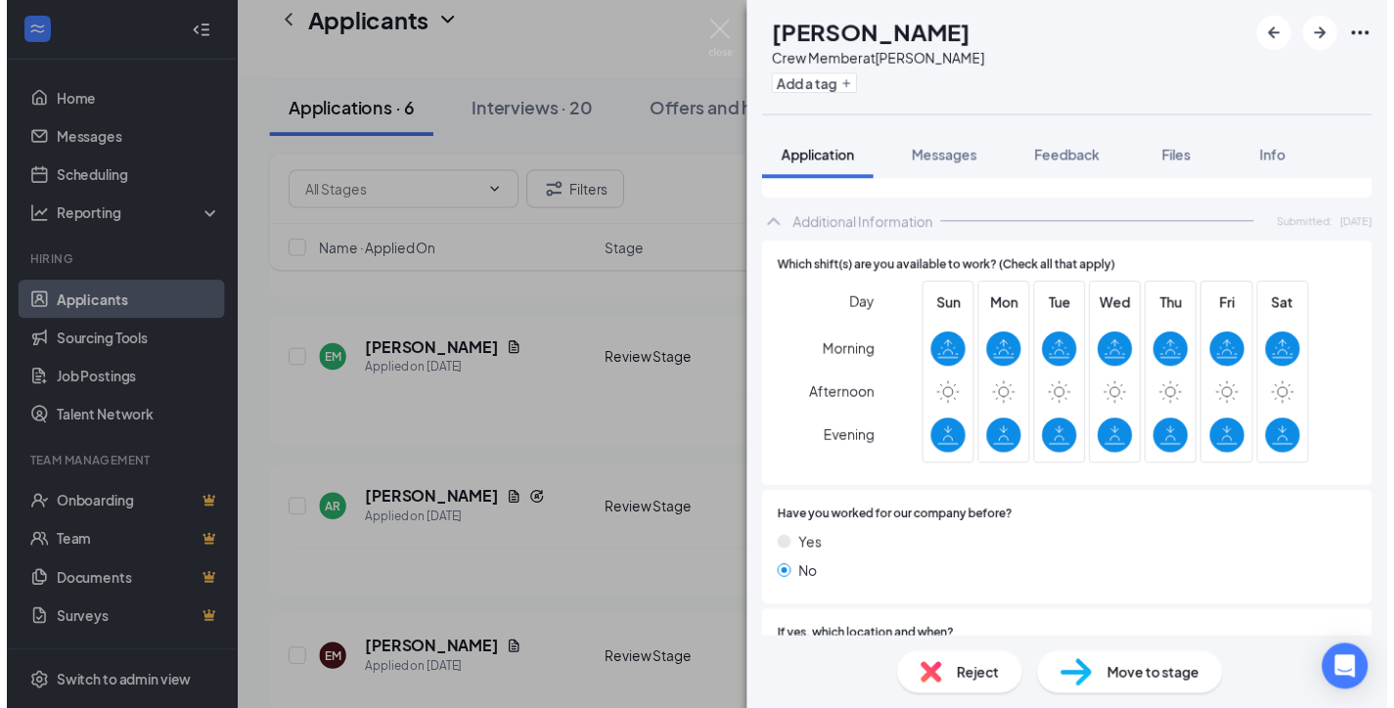
scroll to position [1272, 0]
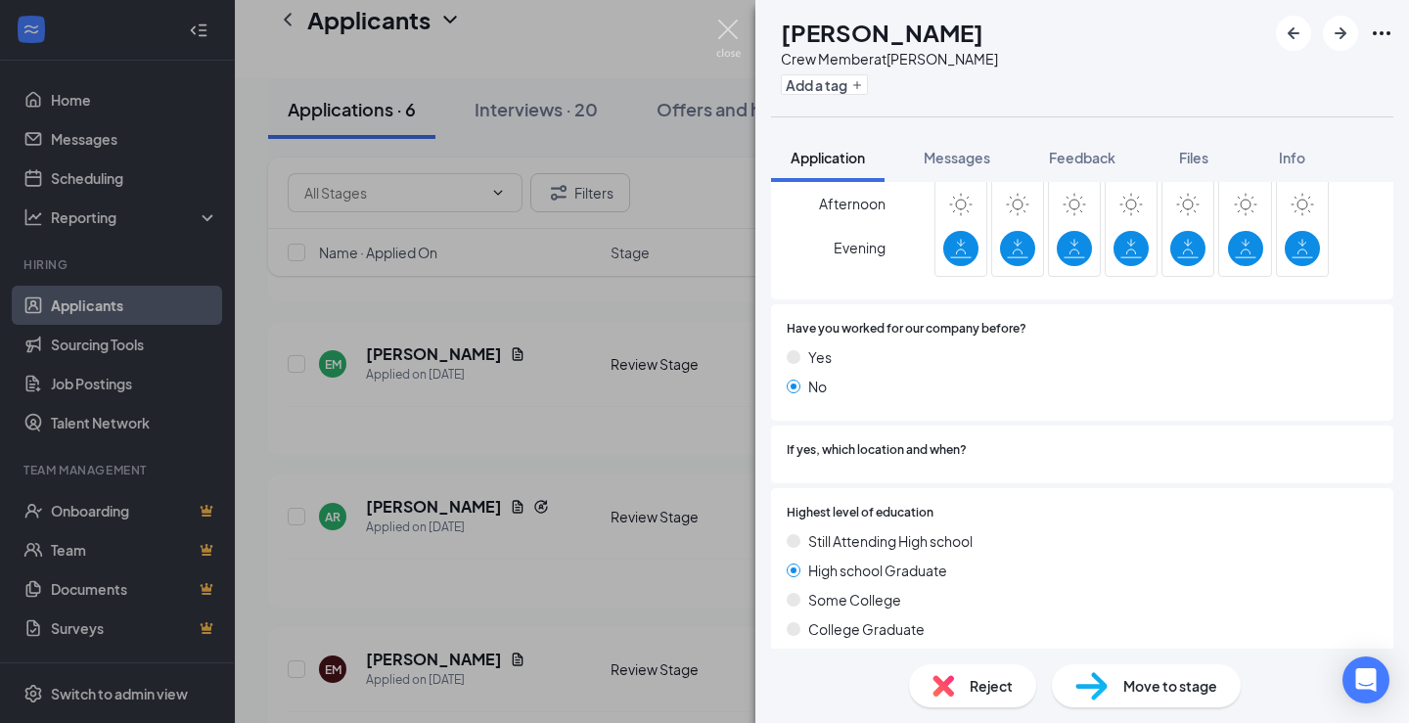
click at [722, 30] on img at bounding box center [728, 39] width 24 height 38
